Goal: Task Accomplishment & Management: Complete application form

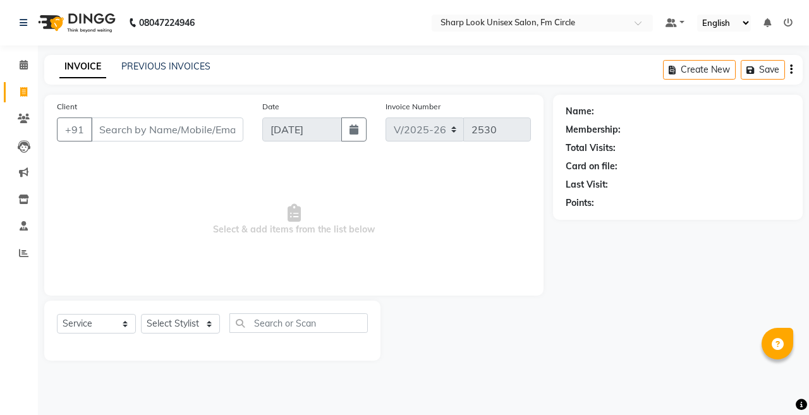
select select "804"
select select "service"
click at [130, 140] on input "Client" at bounding box center [167, 130] width 152 height 24
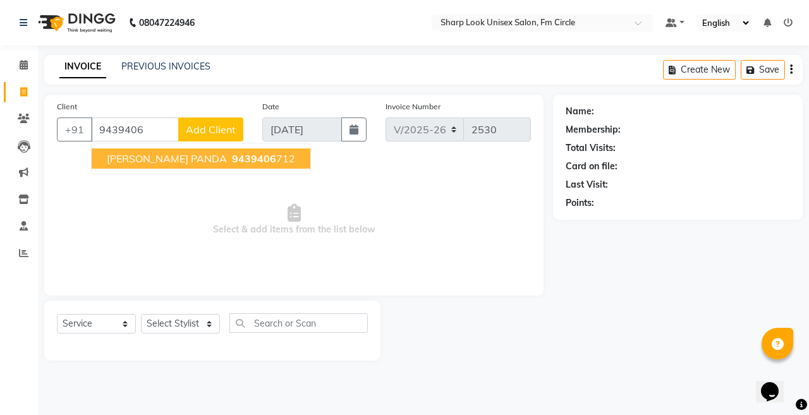
click at [232, 158] on span "9439406" at bounding box center [254, 158] width 44 height 13
type input "9439406712"
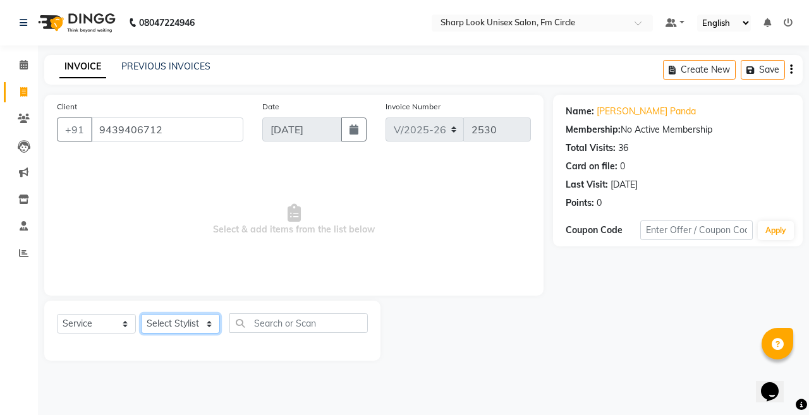
click at [188, 316] on select "Select Stylist Admin [PERSON_NAME] [PERSON_NAME] Nisha [PERSON_NAME] Rahul" at bounding box center [180, 324] width 79 height 20
select select "13317"
click at [141, 314] on select "Select Stylist Admin [PERSON_NAME] [PERSON_NAME] Nisha [PERSON_NAME] Rahul" at bounding box center [180, 324] width 79 height 20
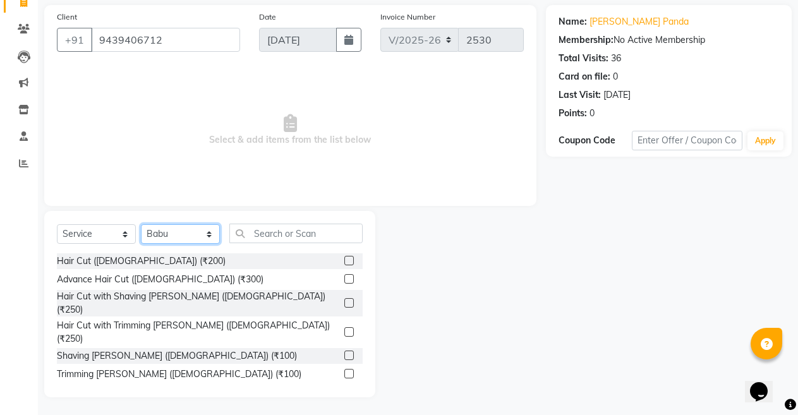
scroll to position [91, 0]
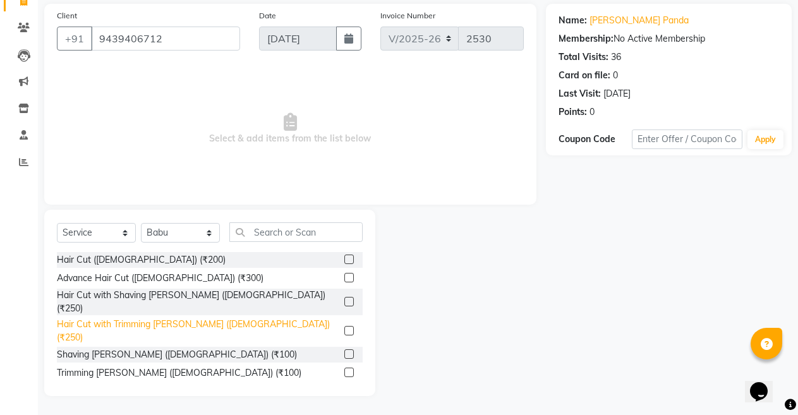
click at [166, 318] on div "Hair Cut with Trimming [PERSON_NAME] ([DEMOGRAPHIC_DATA]) (₹250)" at bounding box center [198, 331] width 282 height 27
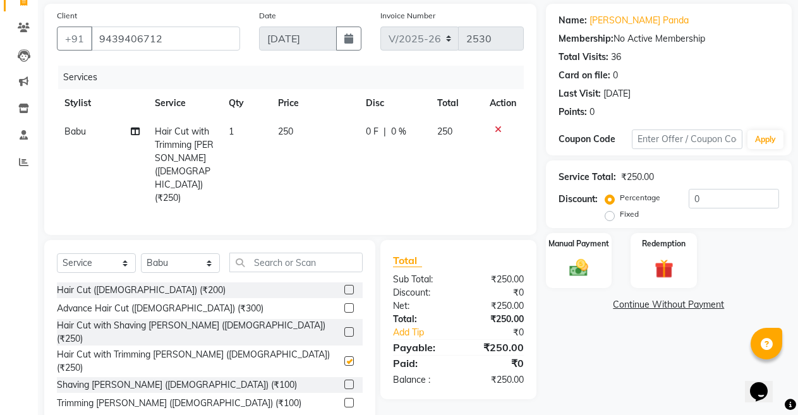
checkbox input "false"
click at [578, 274] on img at bounding box center [579, 267] width 32 height 23
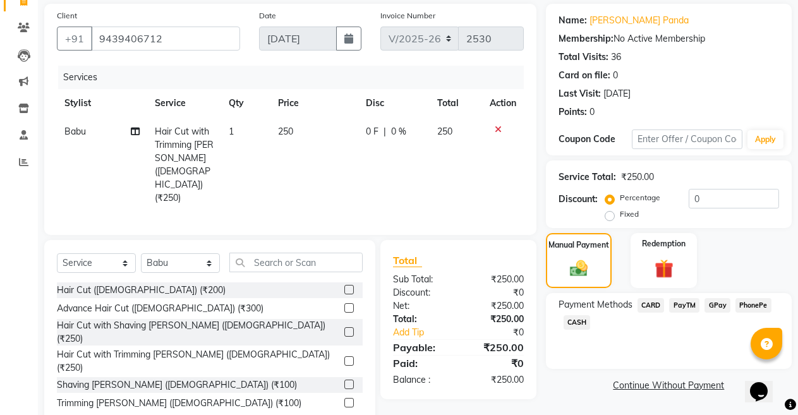
click at [685, 304] on span "PayTM" at bounding box center [684, 305] width 30 height 15
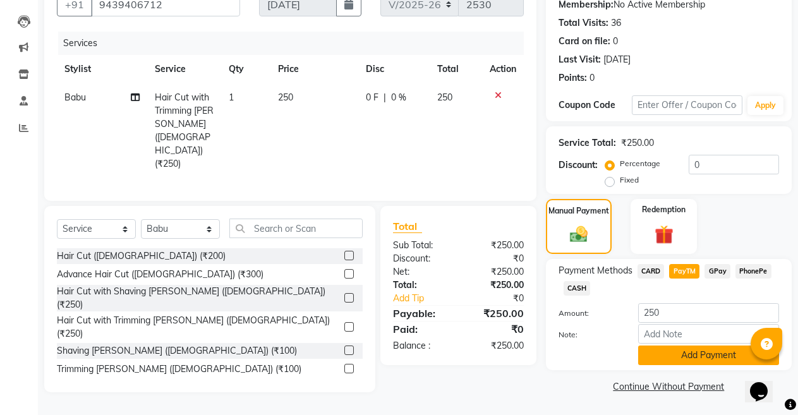
click at [699, 354] on button "Add Payment" at bounding box center [708, 356] width 141 height 20
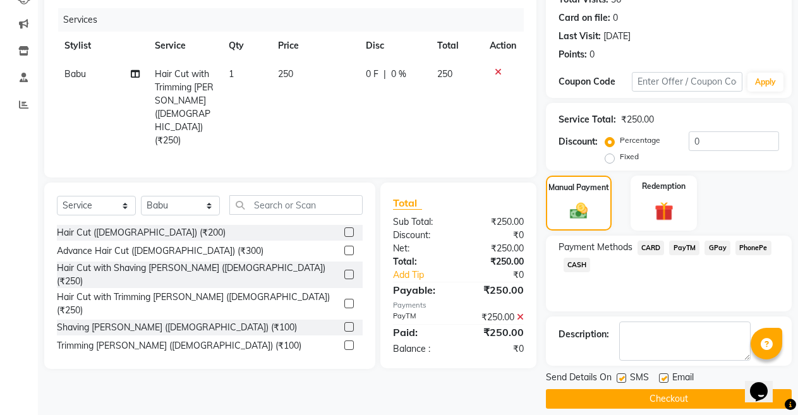
scroll to position [161, 0]
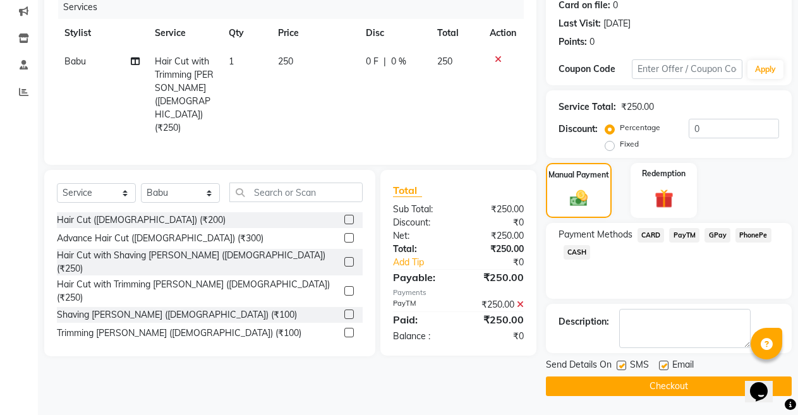
click at [660, 362] on label at bounding box center [663, 365] width 9 height 9
click at [660, 362] on input "checkbox" at bounding box center [663, 366] width 8 height 8
checkbox input "false"
click at [660, 383] on button "Checkout" at bounding box center [669, 387] width 246 height 20
